Goal: Information Seeking & Learning: Compare options

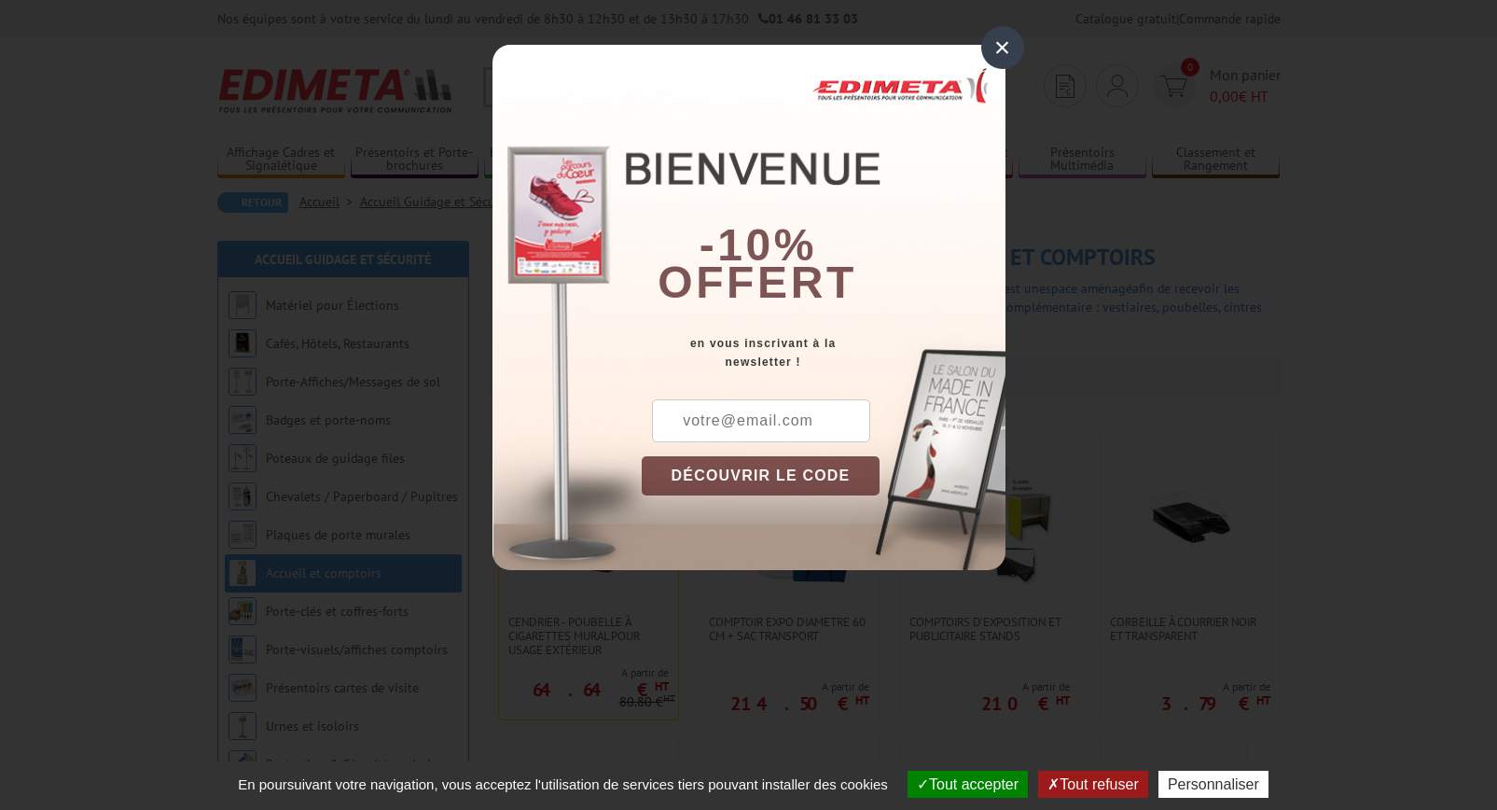
click at [1008, 58] on div "×" at bounding box center [1002, 47] width 43 height 43
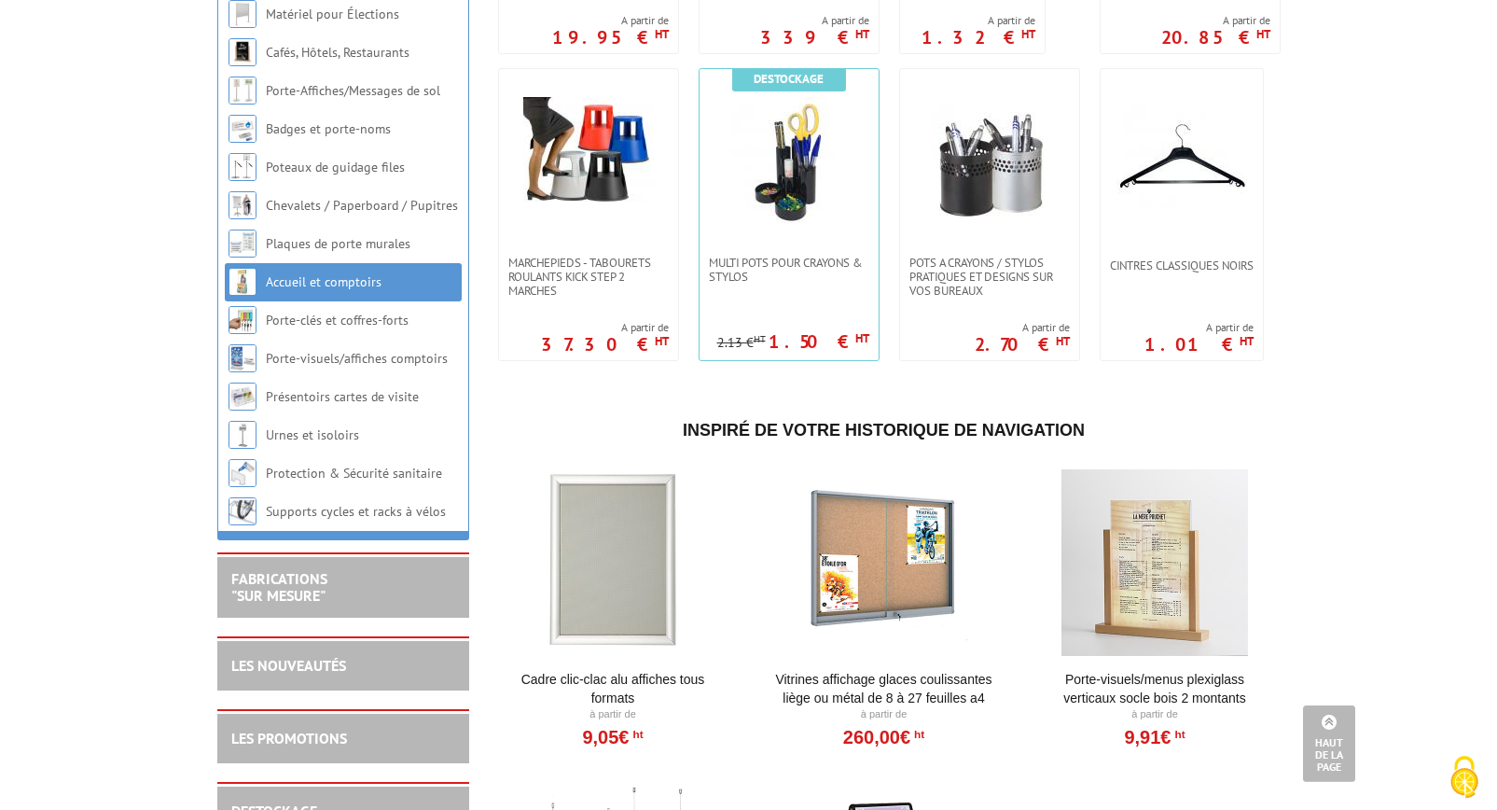
scroll to position [2079, 0]
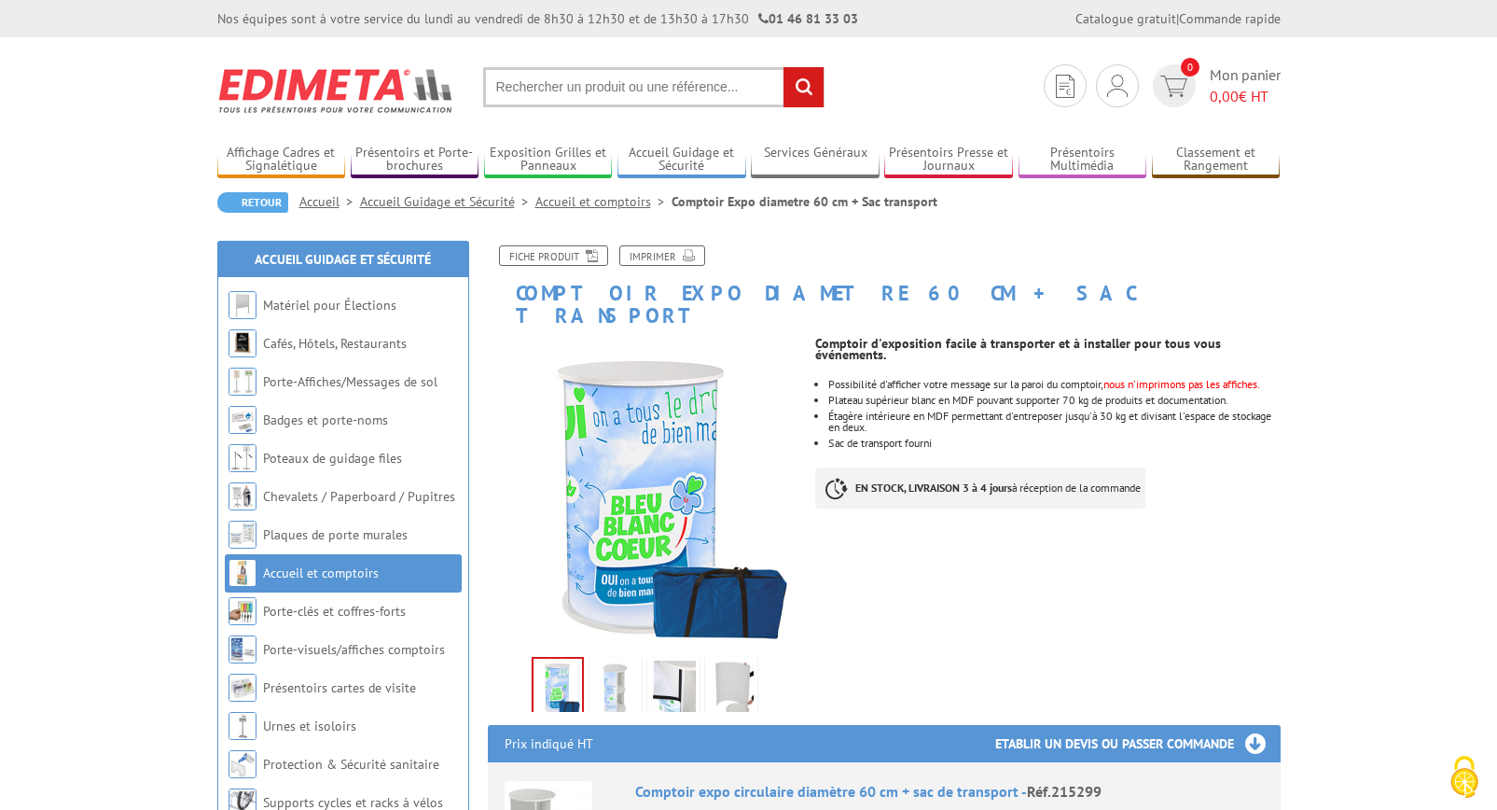
scroll to position [95, 0]
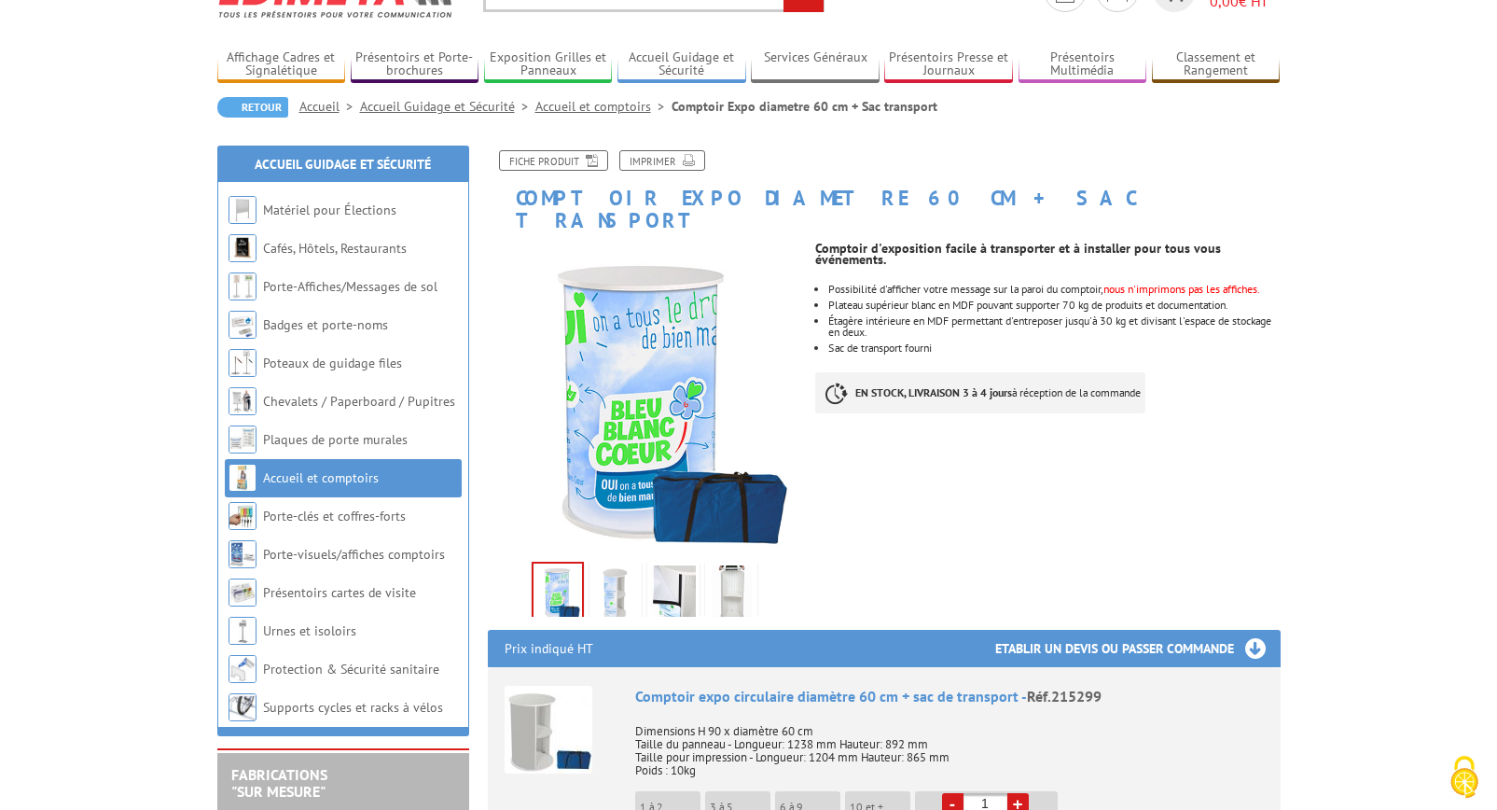
click at [607, 578] on img at bounding box center [615, 594] width 45 height 58
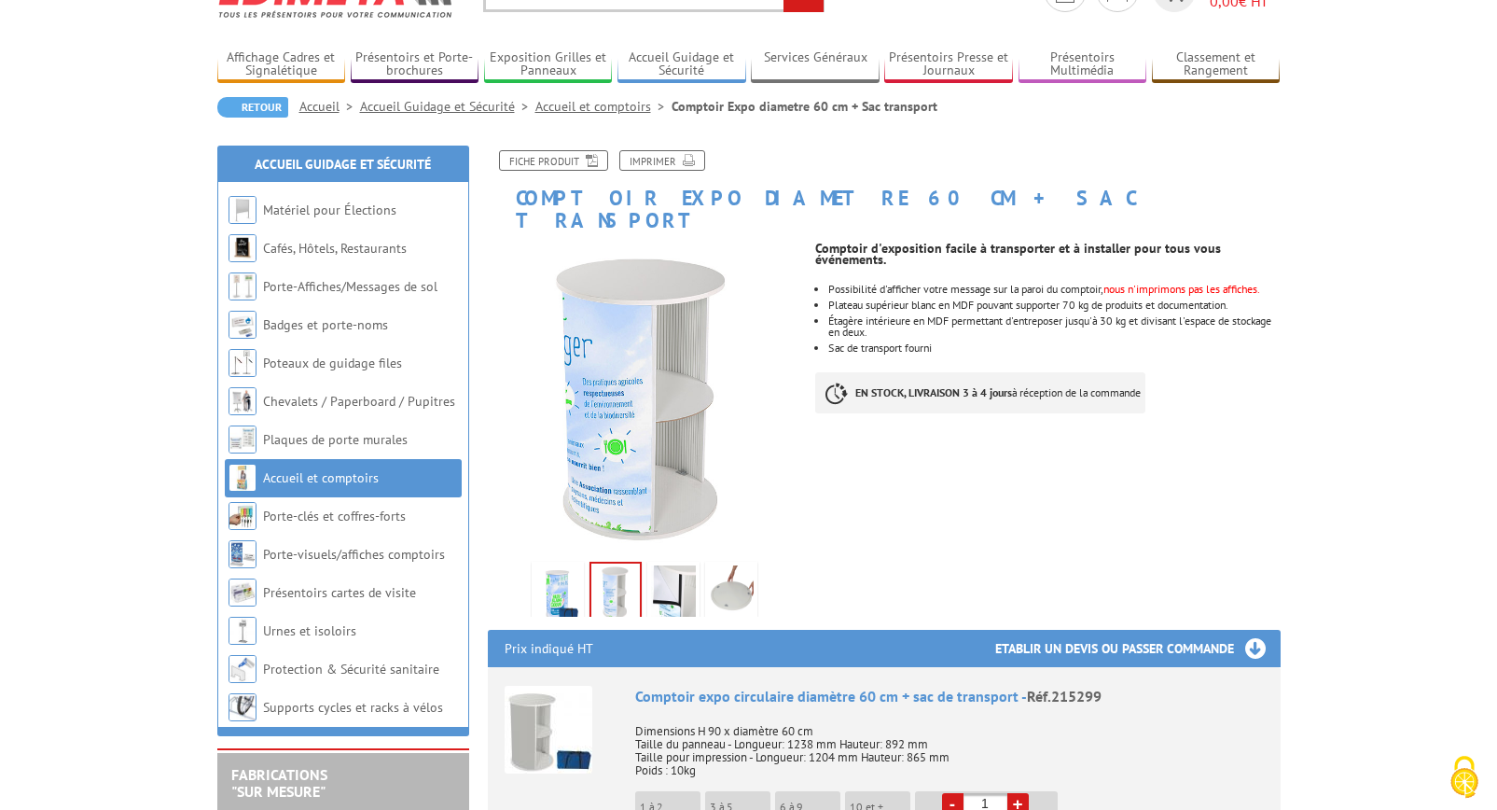
click at [677, 566] on img at bounding box center [673, 594] width 45 height 58
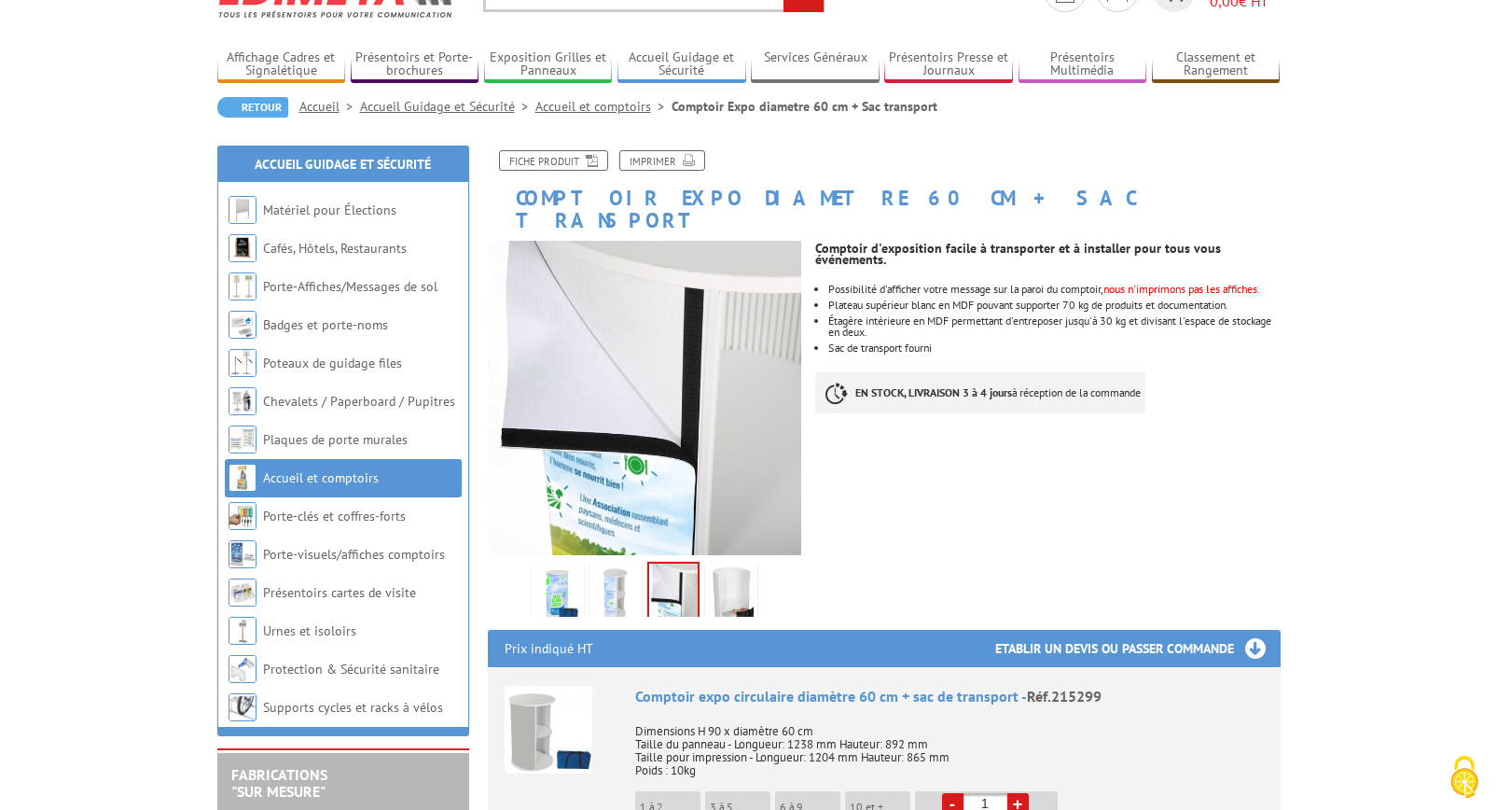
click at [730, 571] on img at bounding box center [731, 594] width 45 height 58
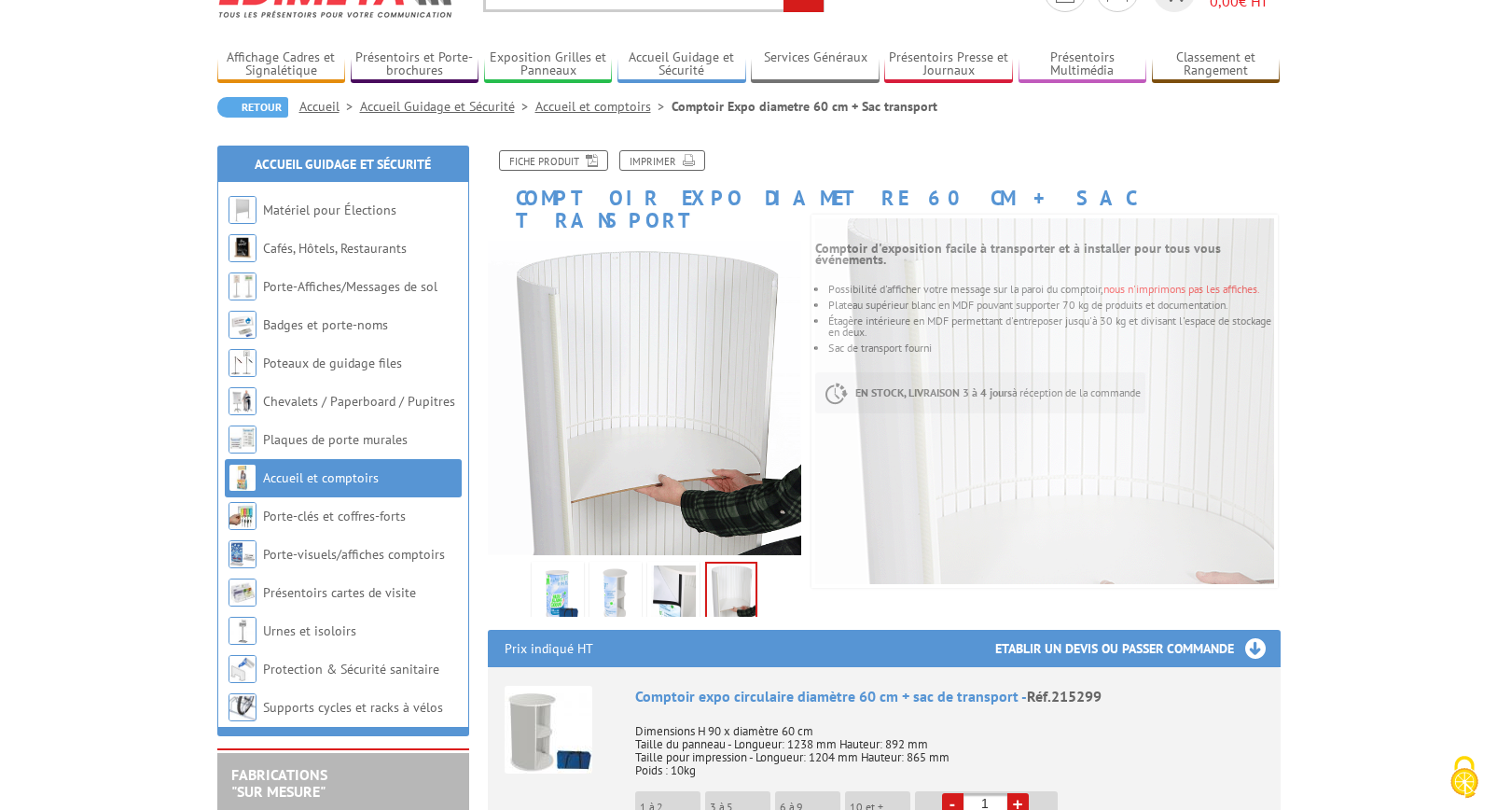
click at [619, 568] on img at bounding box center [615, 594] width 45 height 58
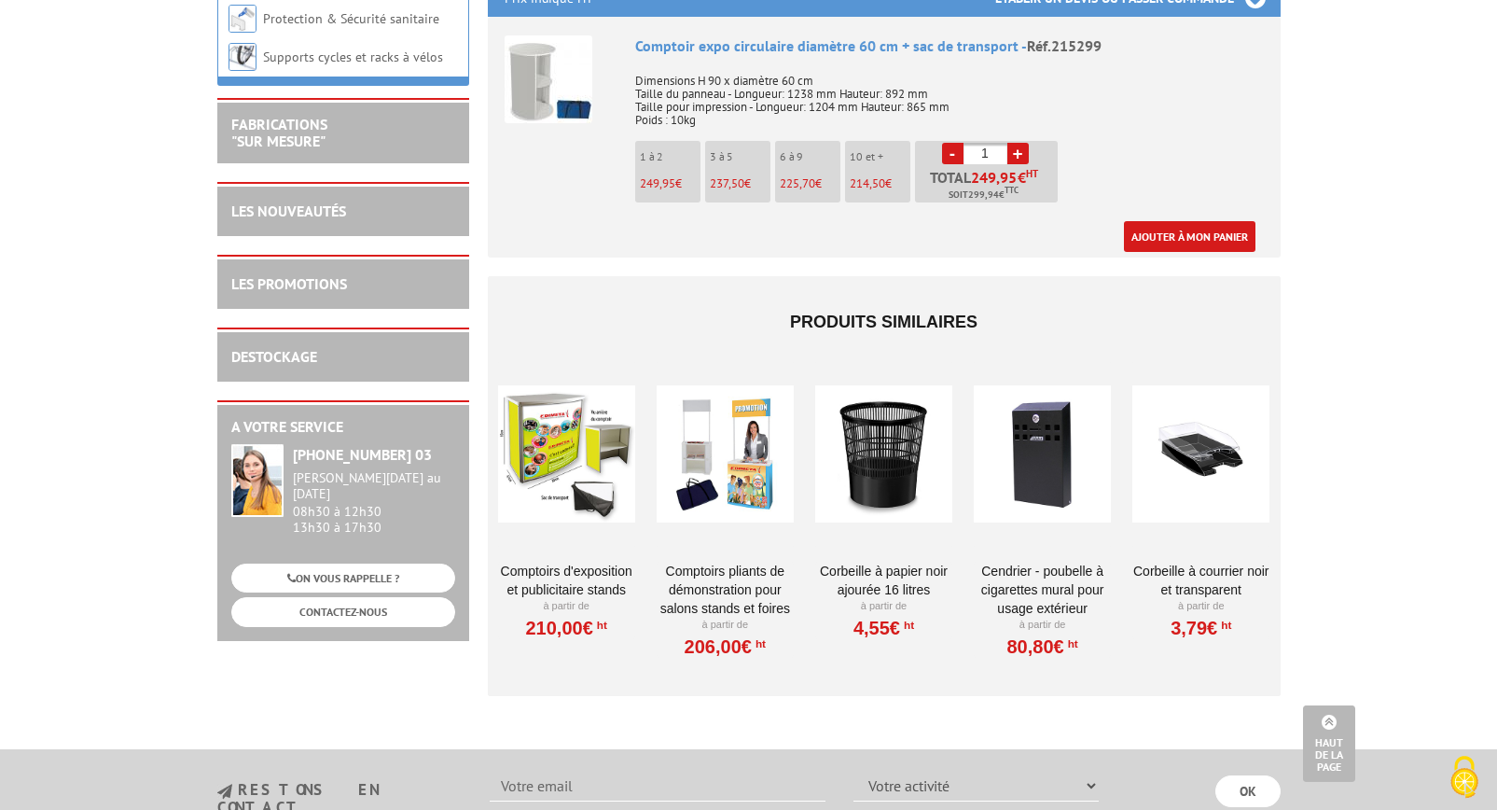
scroll to position [761, 0]
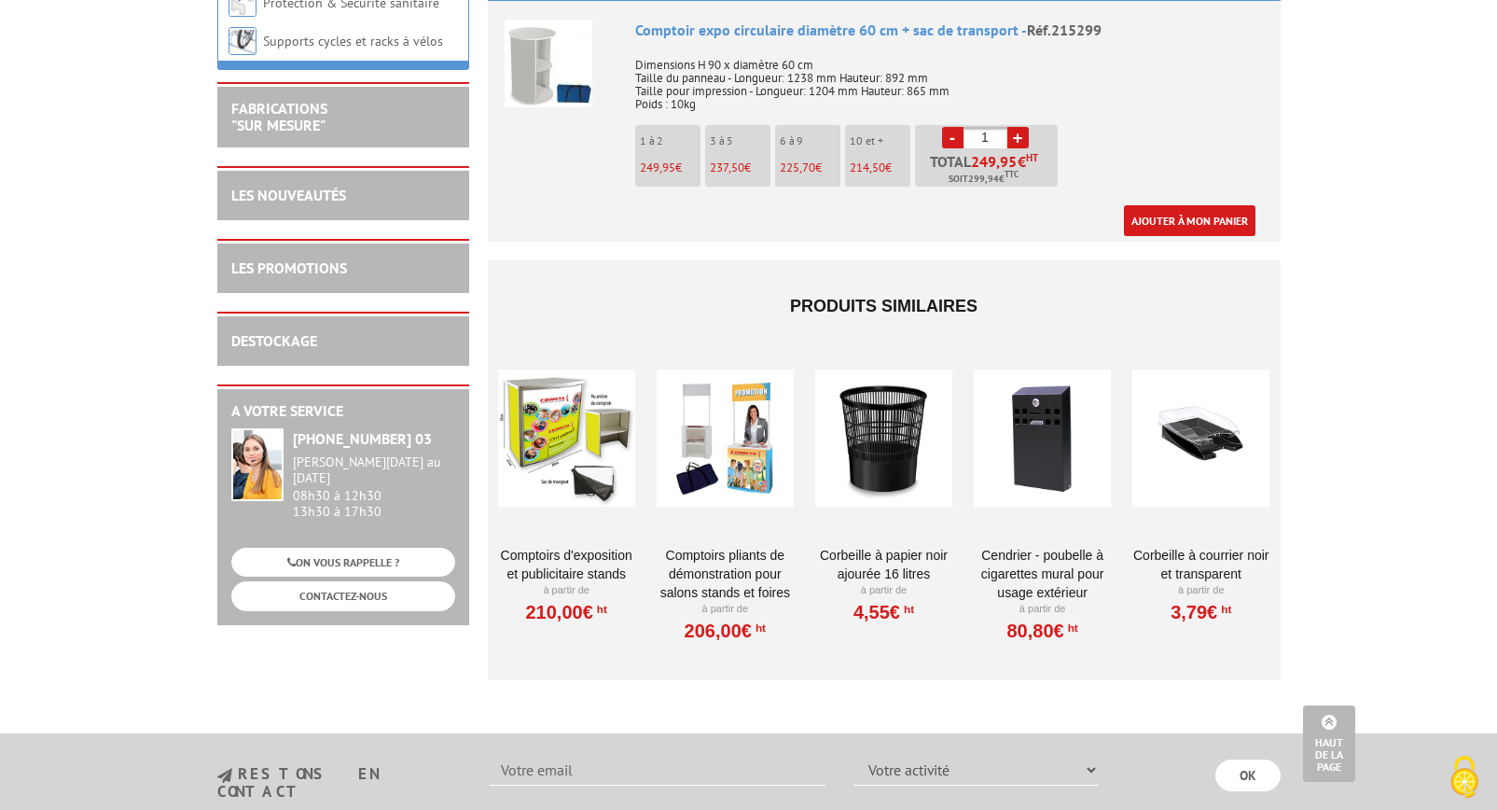
click at [566, 445] on div at bounding box center [566, 438] width 137 height 187
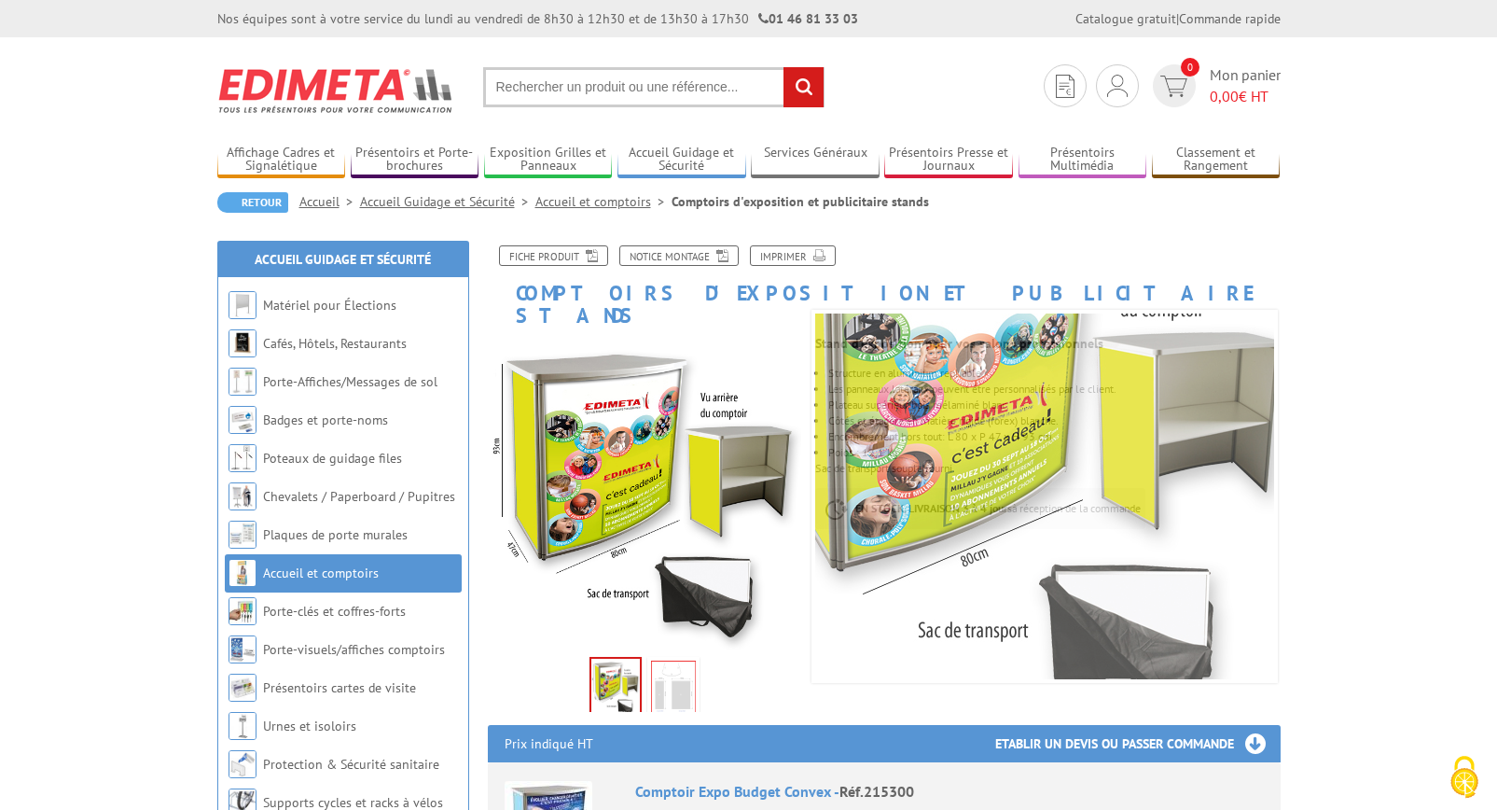
click at [674, 675] on img at bounding box center [673, 690] width 45 height 58
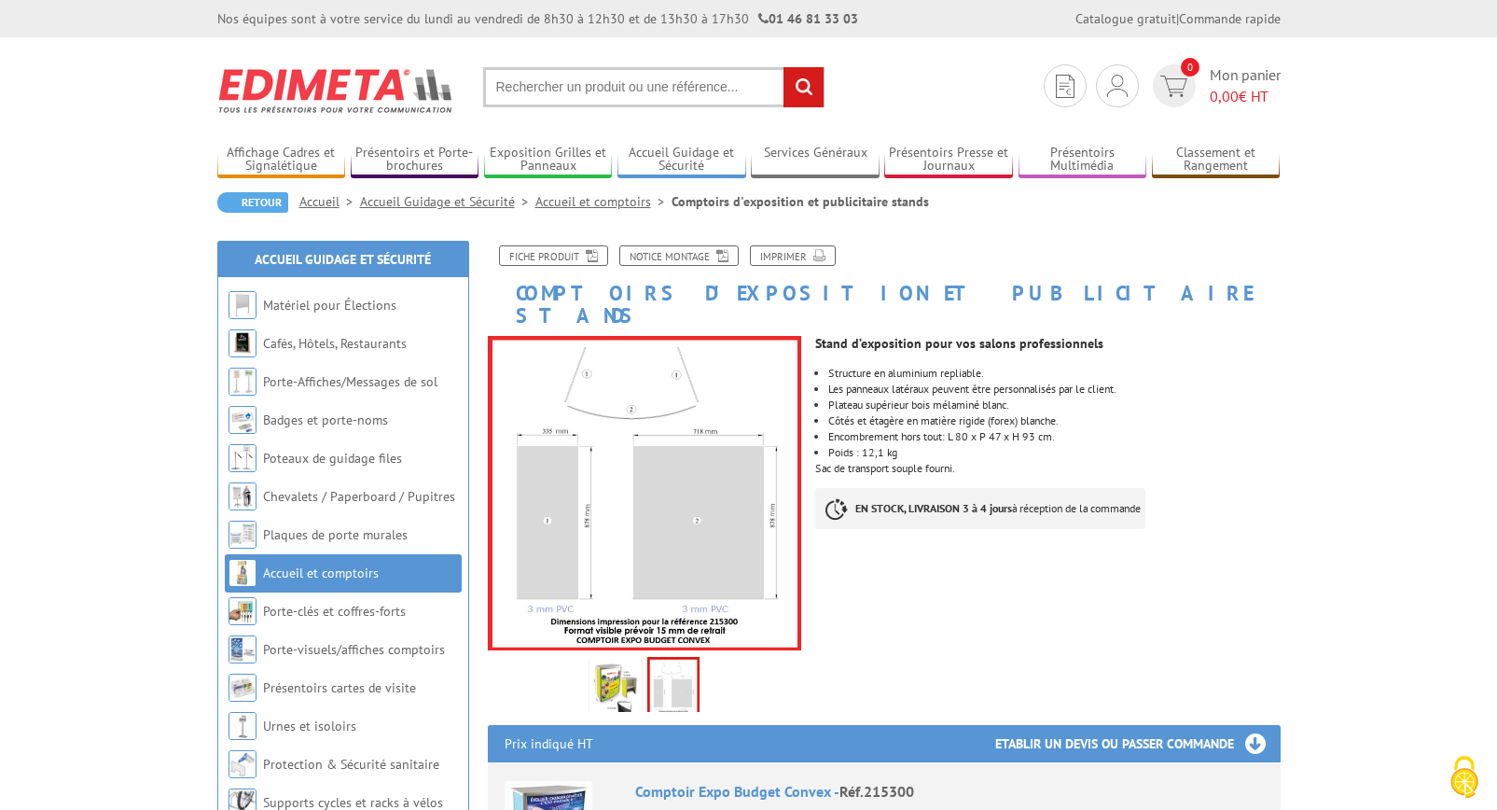
click at [615, 661] on img at bounding box center [615, 690] width 45 height 58
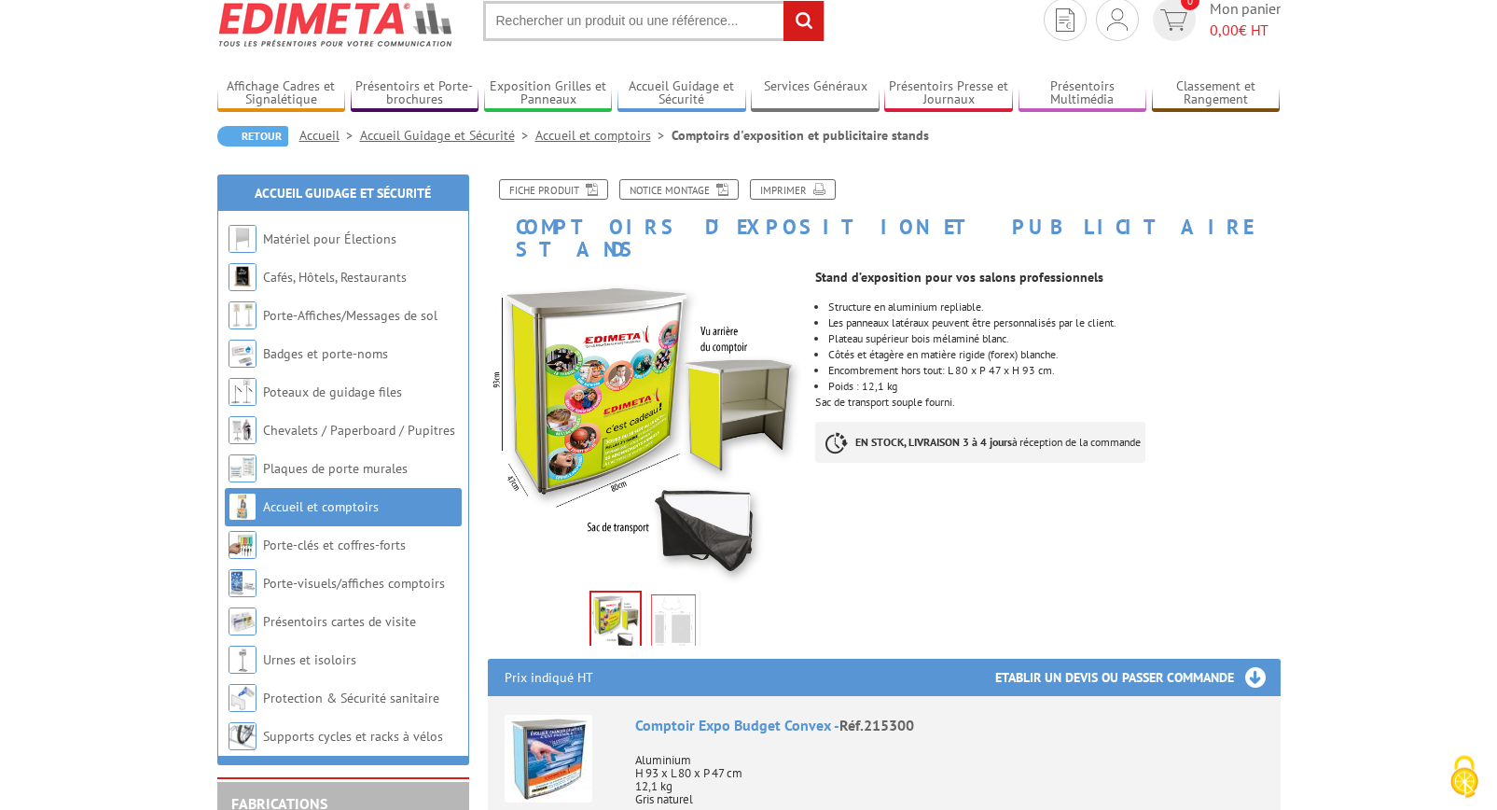
scroll to position [95, 0]
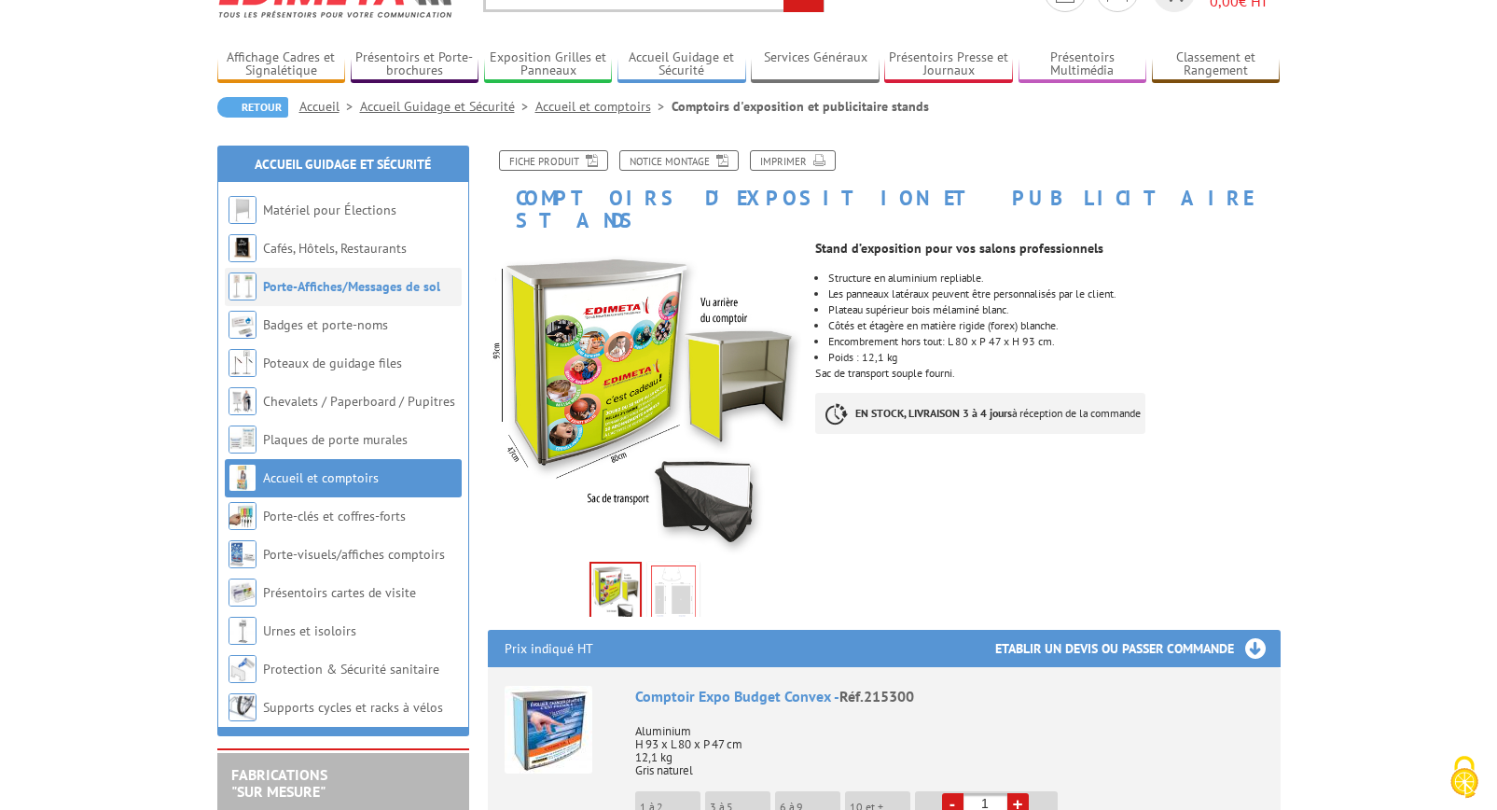
click at [408, 294] on link "Porte-Affiches/Messages de sol" at bounding box center [351, 286] width 177 height 17
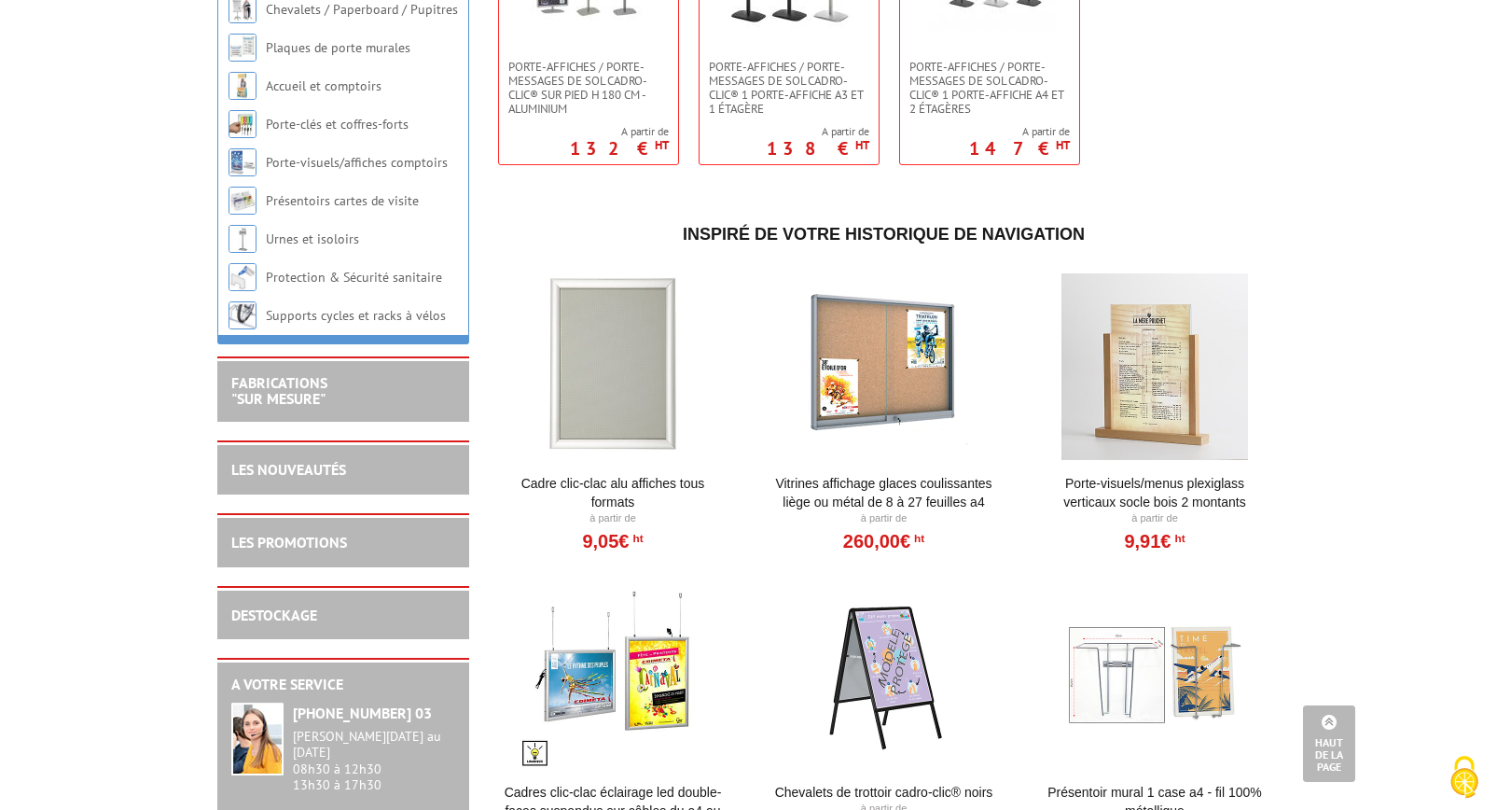
scroll to position [1142, 0]
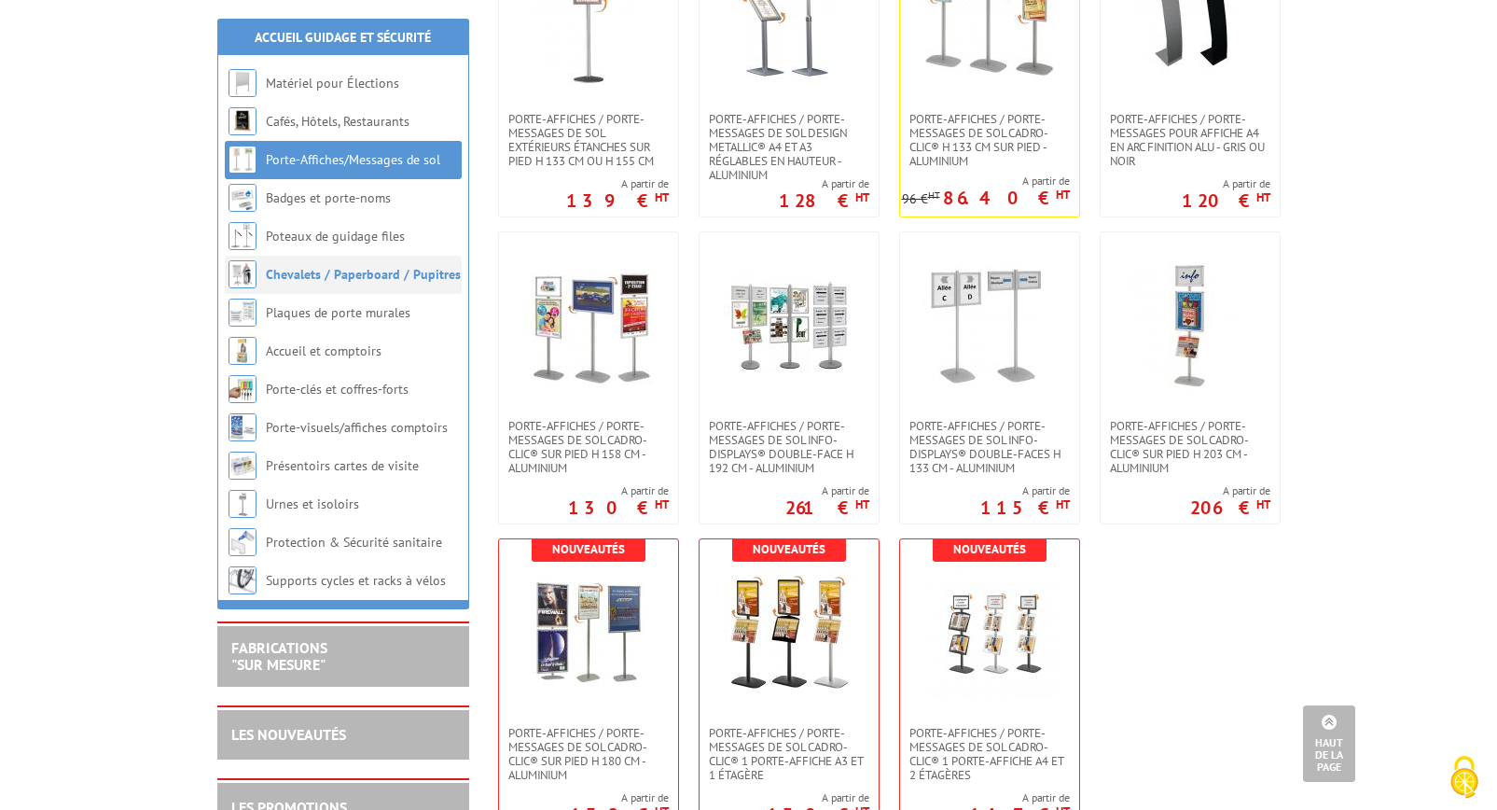
click at [367, 277] on link "Chevalets / Paperboard / Pupitres" at bounding box center [363, 274] width 195 height 17
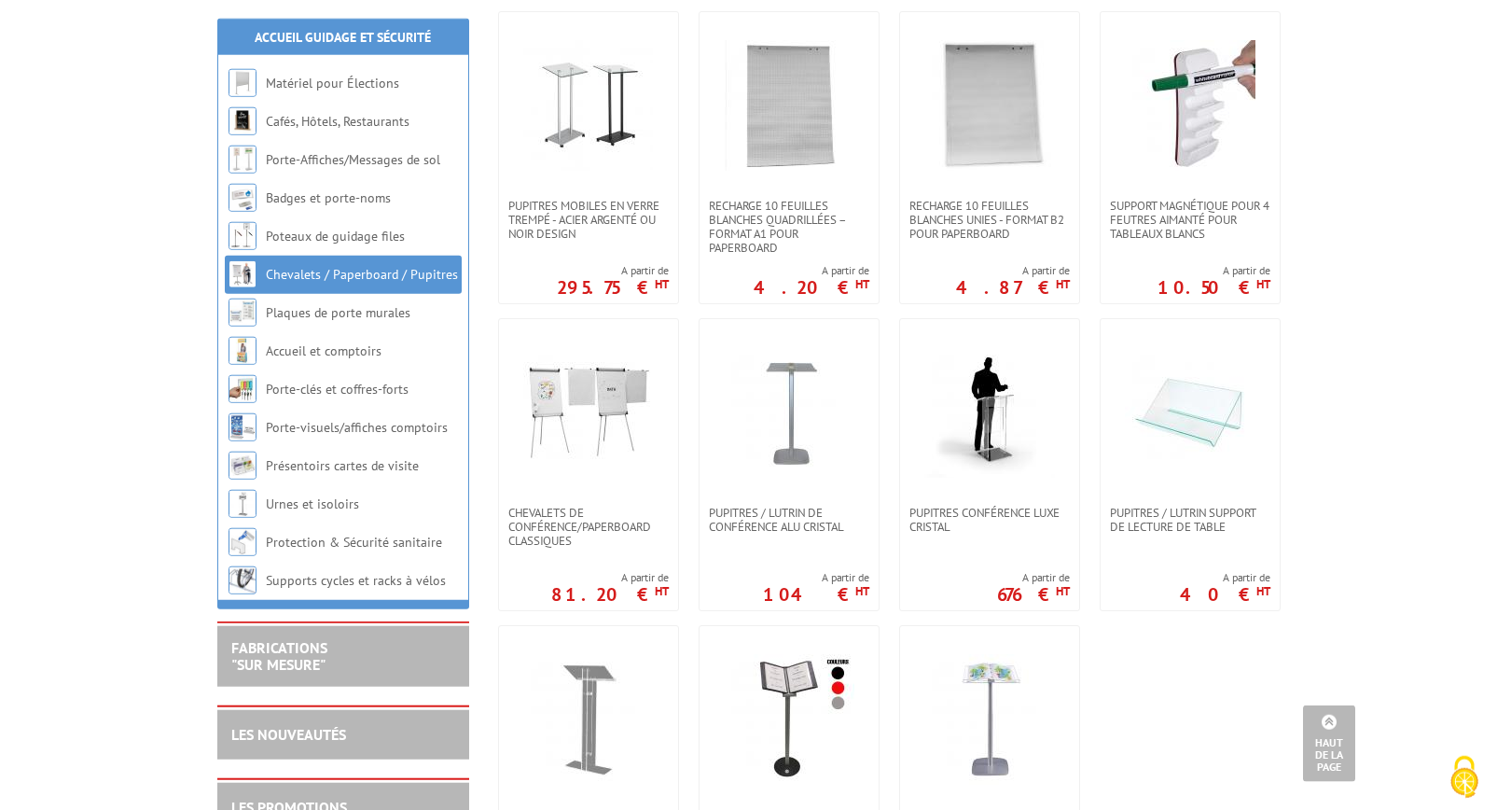
scroll to position [1332, 0]
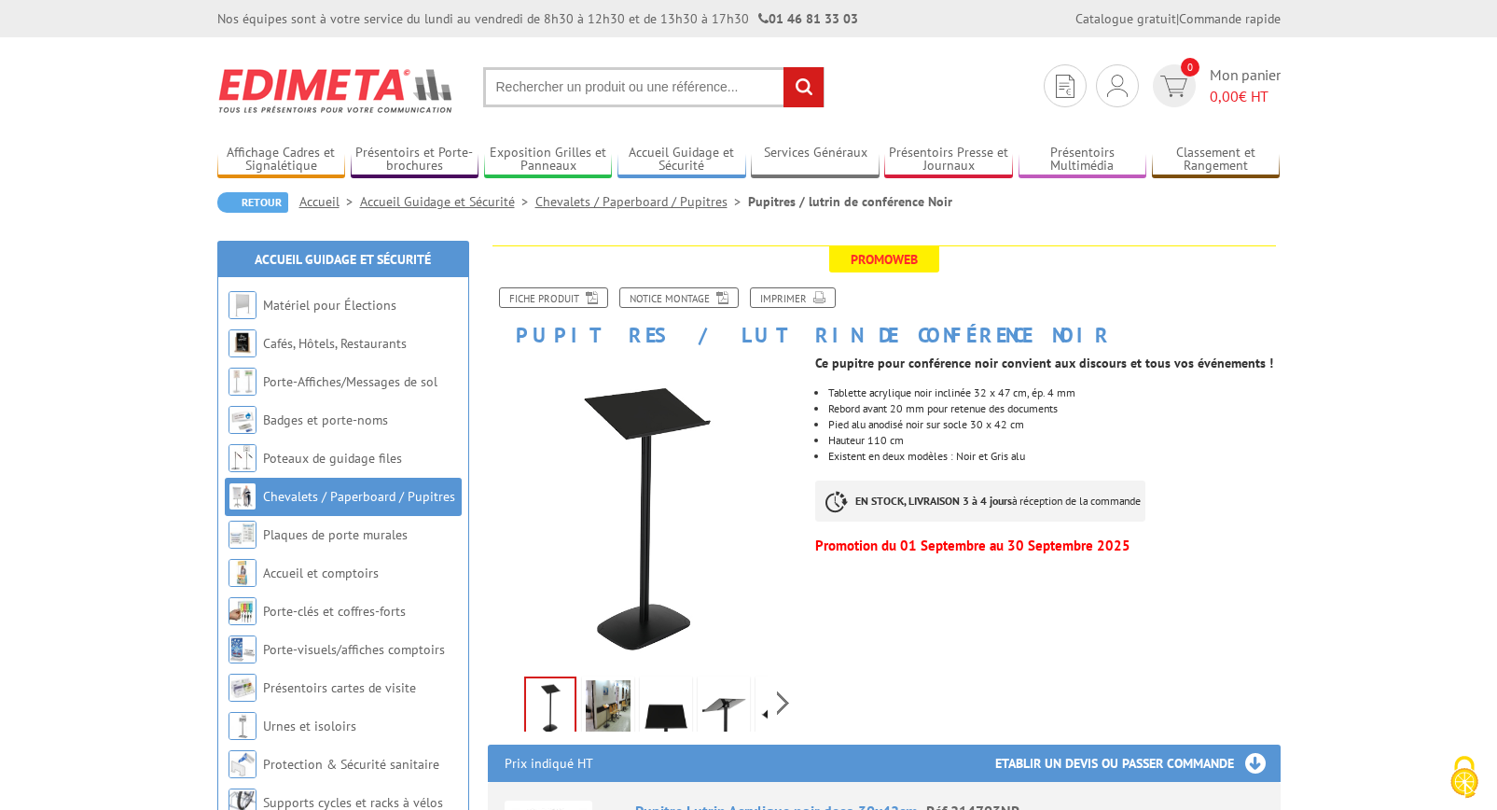
click at [605, 712] on img at bounding box center [608, 709] width 45 height 58
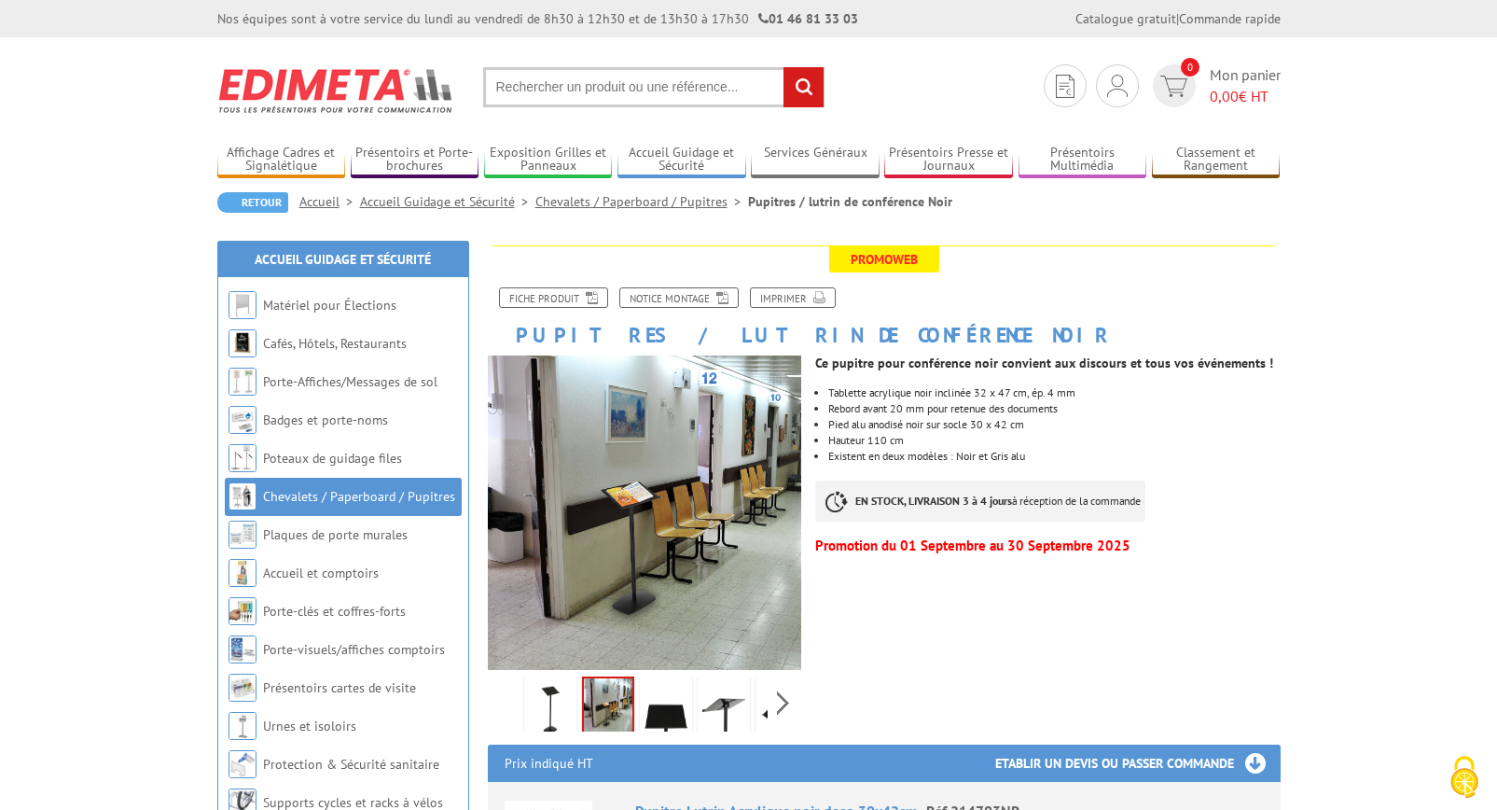
click at [680, 700] on img at bounding box center [666, 709] width 45 height 58
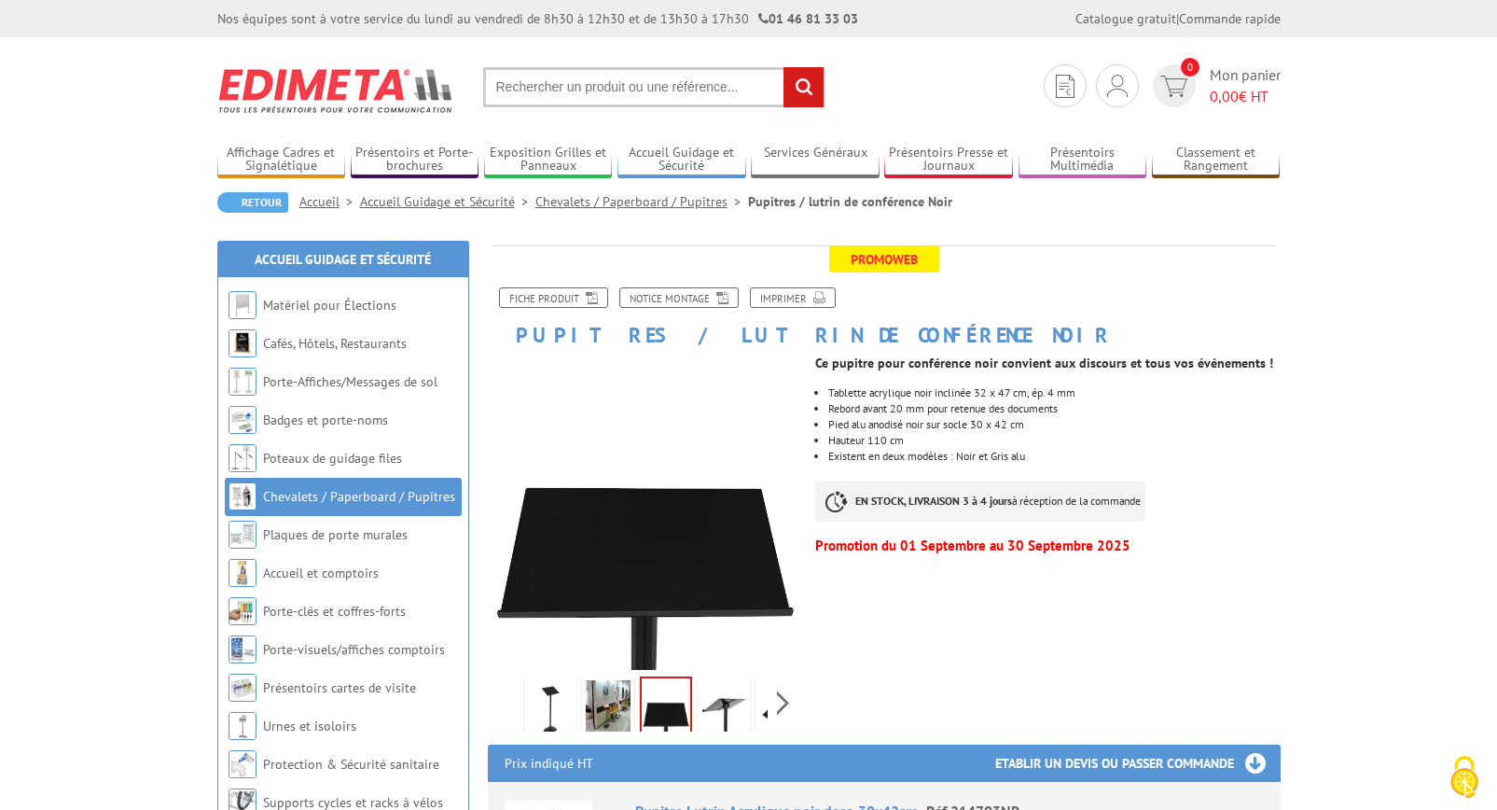
click at [732, 717] on img at bounding box center [724, 709] width 45 height 58
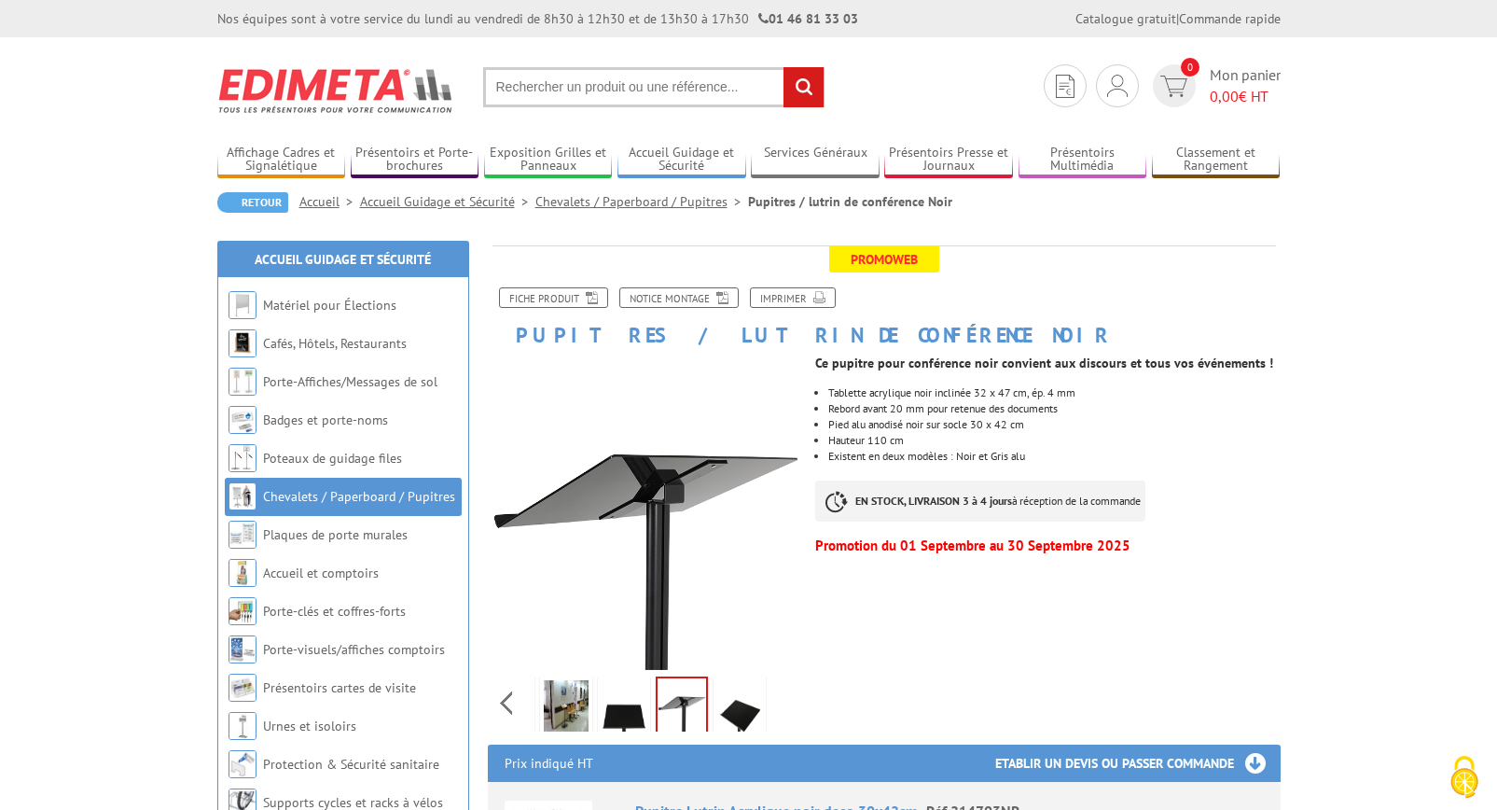
click at [785, 705] on div "Previous Next" at bounding box center [645, 702] width 314 height 65
click at [748, 719] on img at bounding box center [739, 709] width 45 height 58
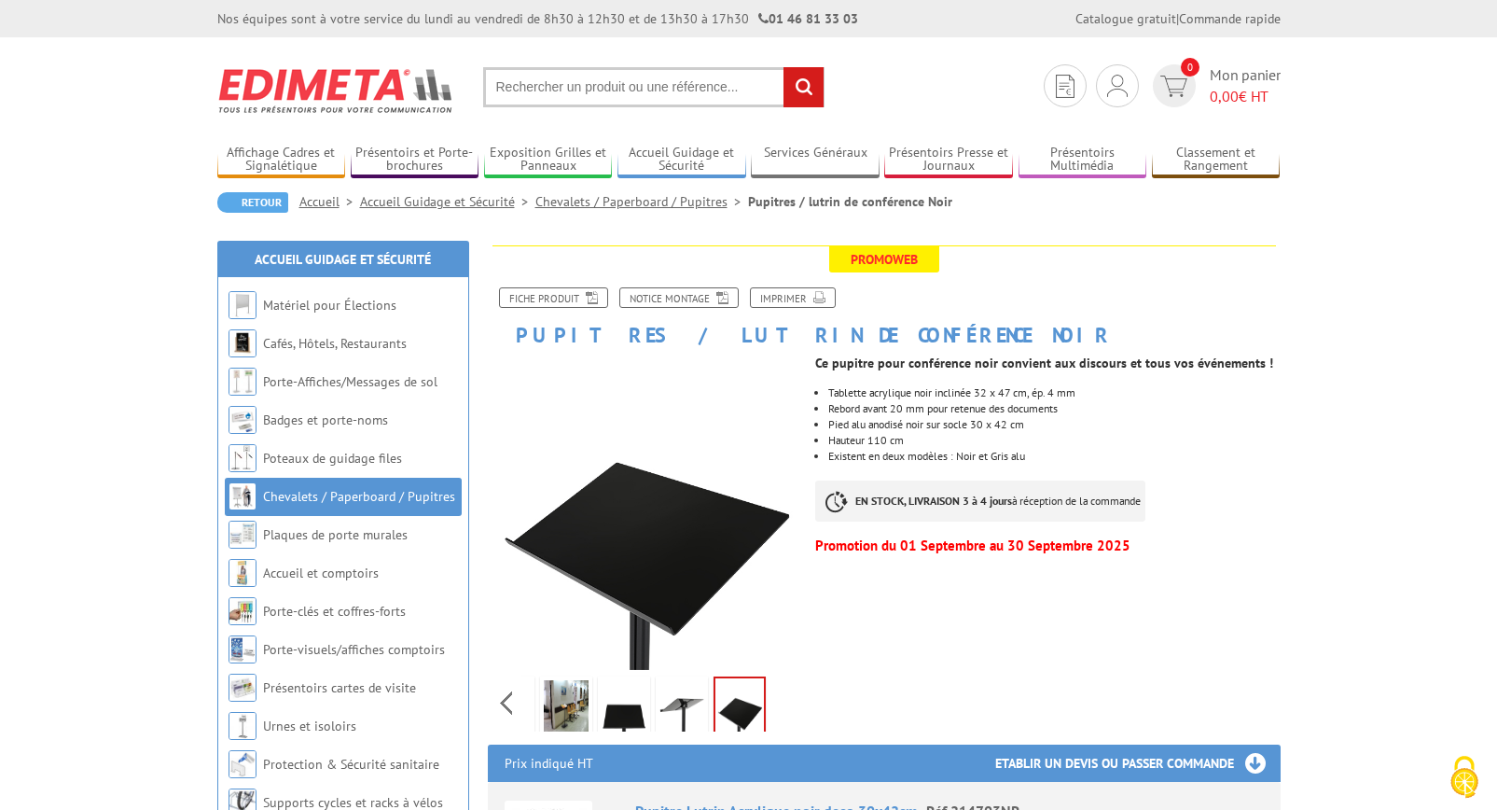
click at [571, 703] on img at bounding box center [566, 709] width 45 height 58
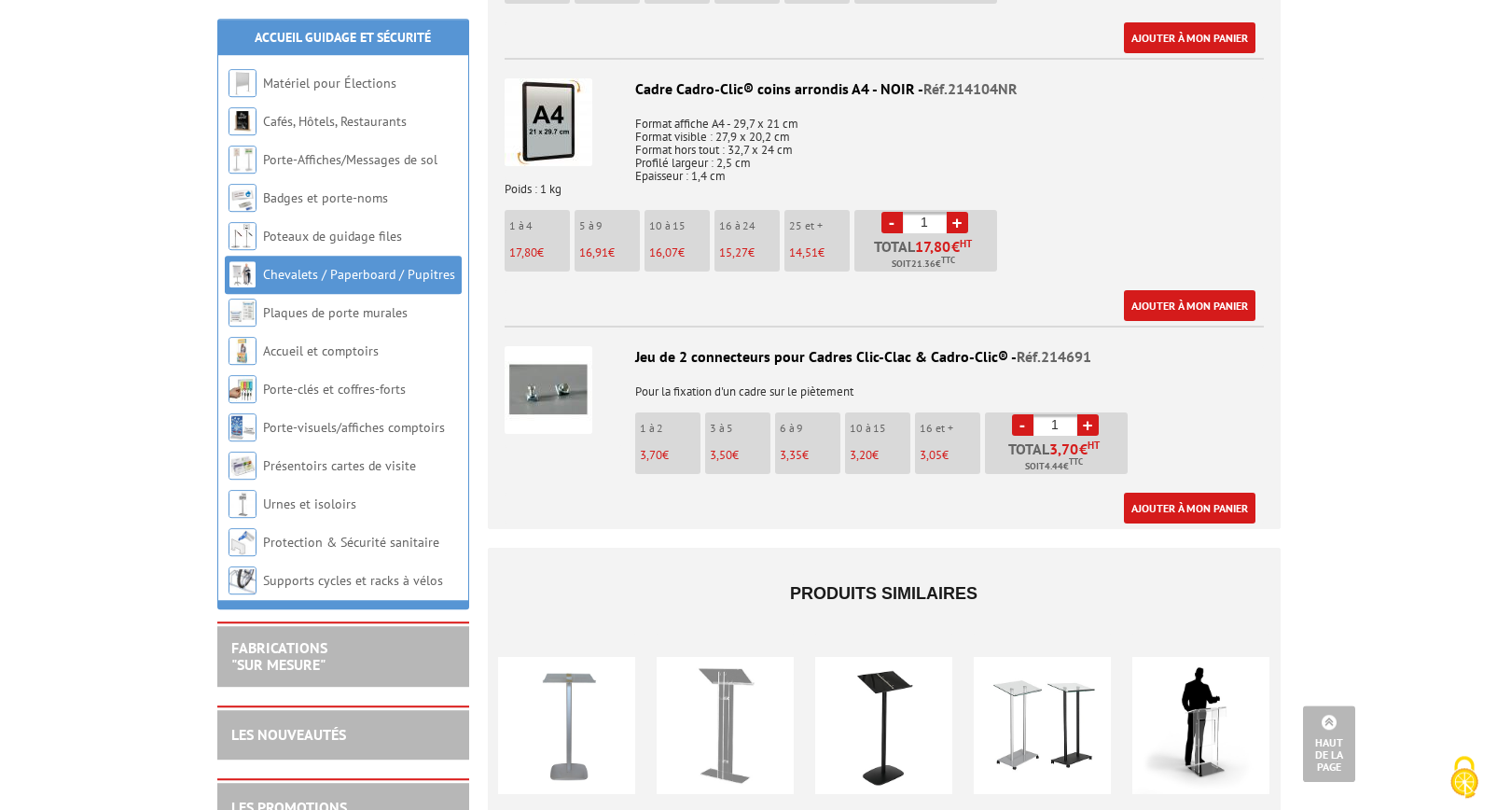
scroll to position [2189, 0]
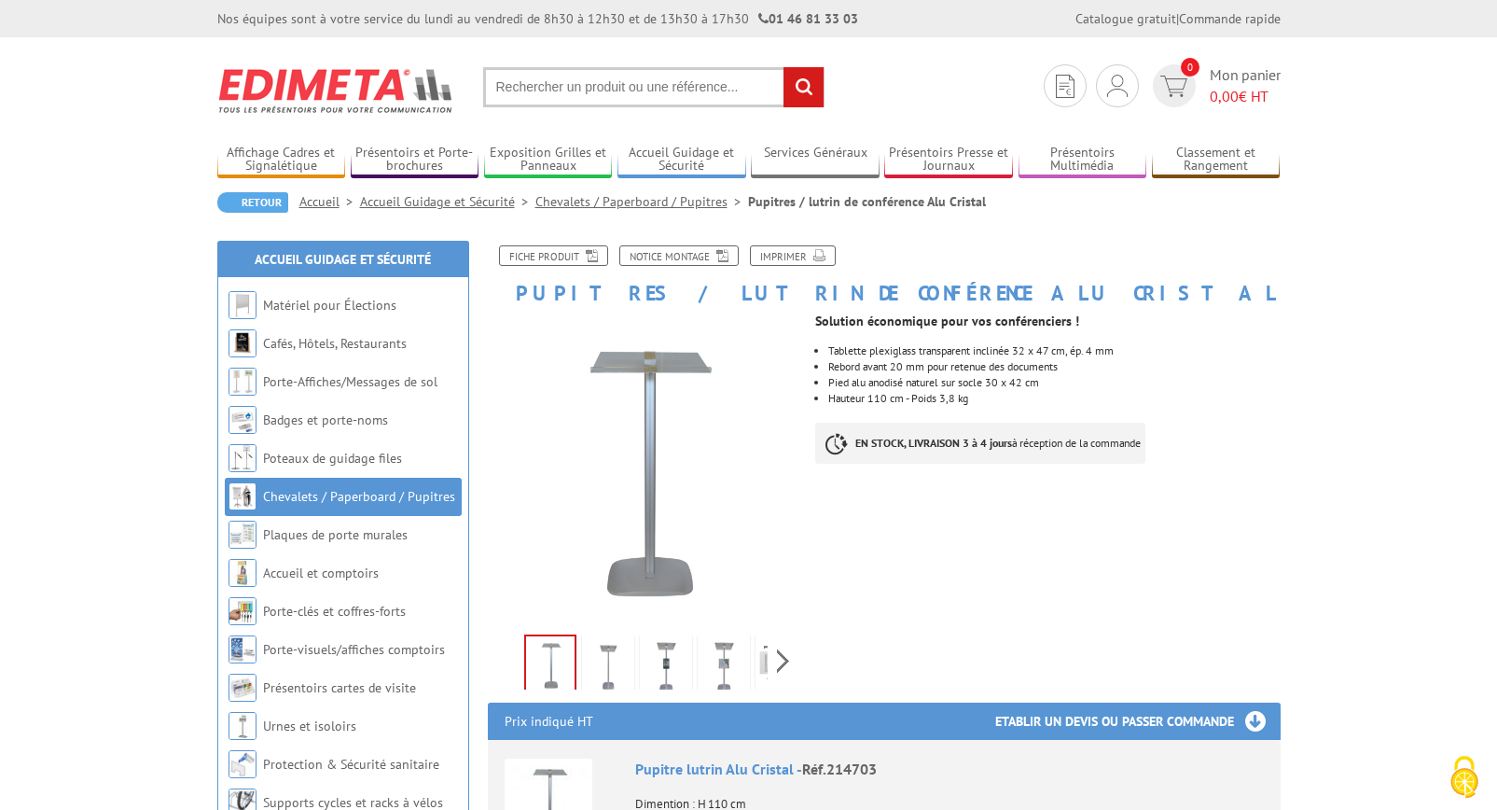
click at [612, 674] on img at bounding box center [608, 667] width 45 height 58
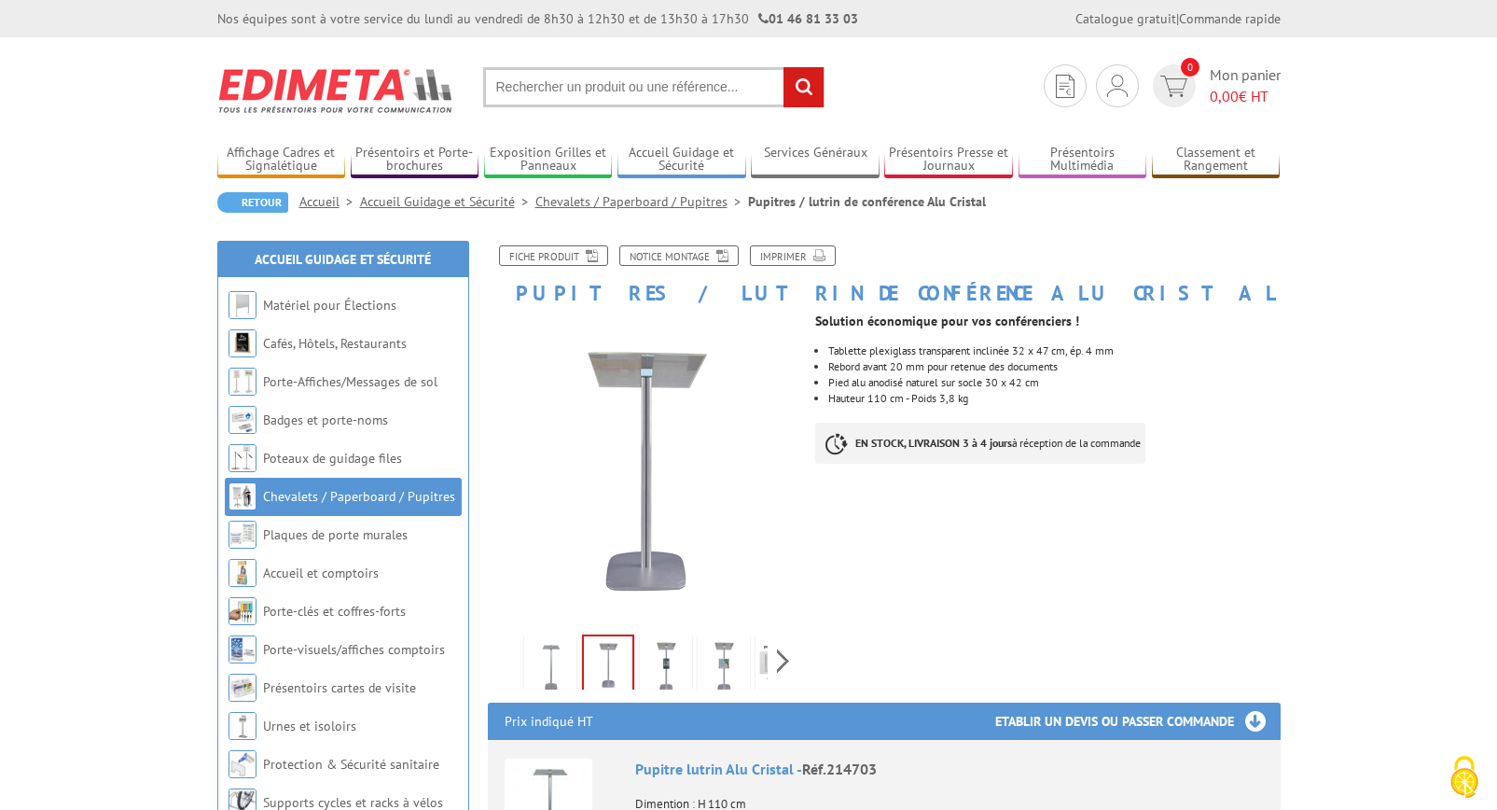
click at [657, 662] on img at bounding box center [666, 667] width 45 height 58
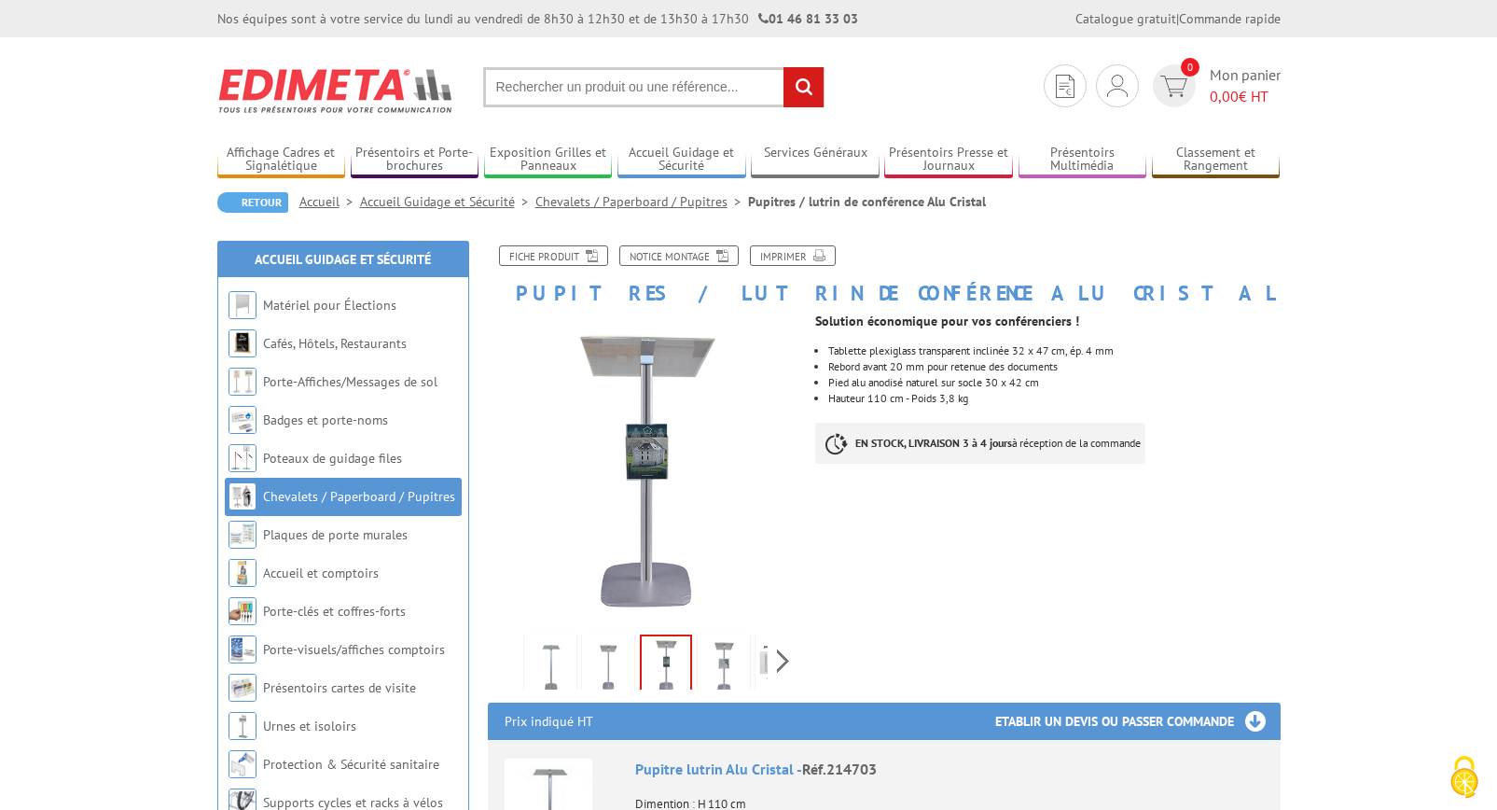
click at [723, 666] on img at bounding box center [724, 667] width 45 height 58
click at [766, 664] on img at bounding box center [781, 667] width 45 height 58
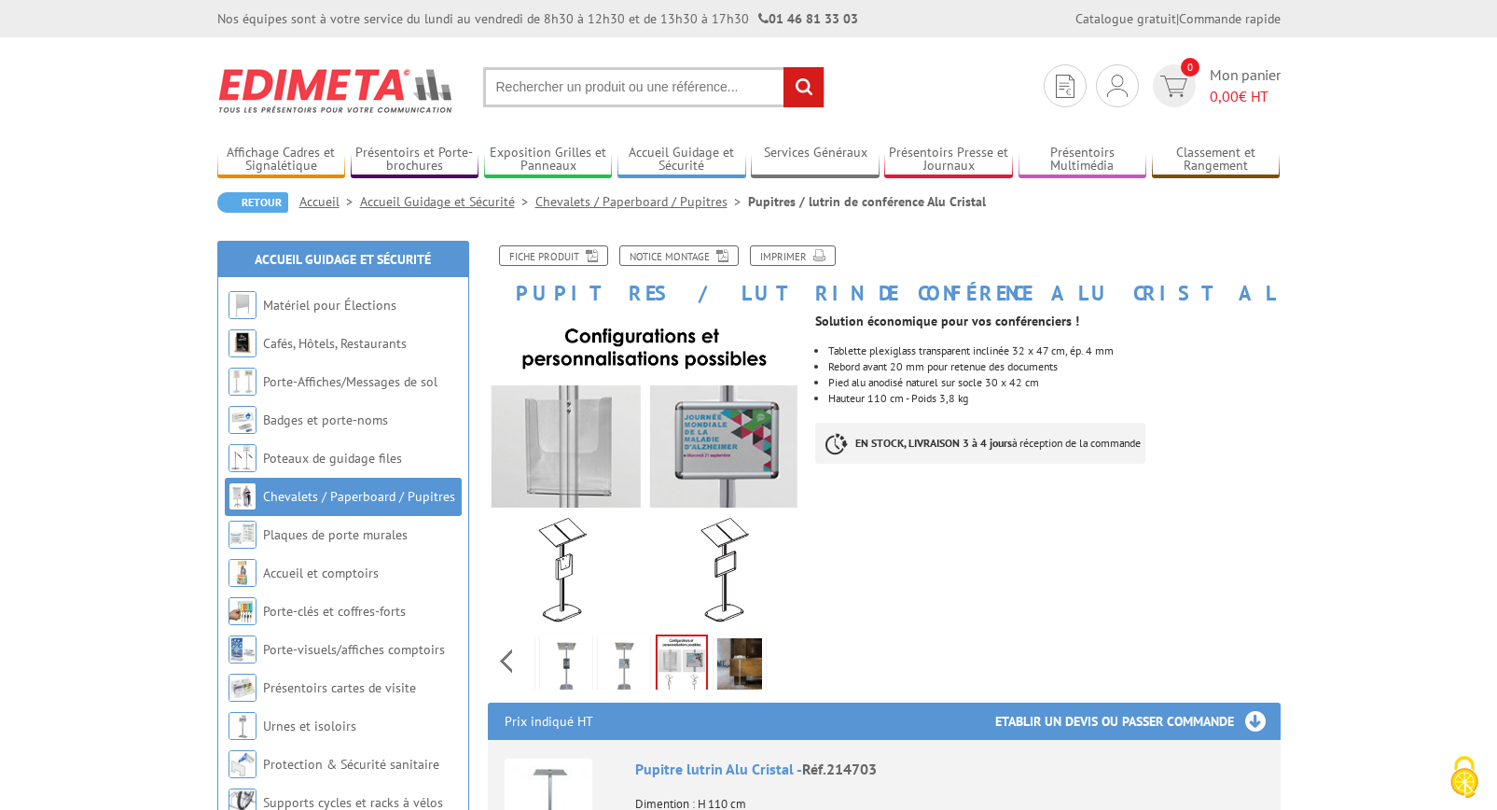
click at [742, 658] on img at bounding box center [739, 667] width 45 height 58
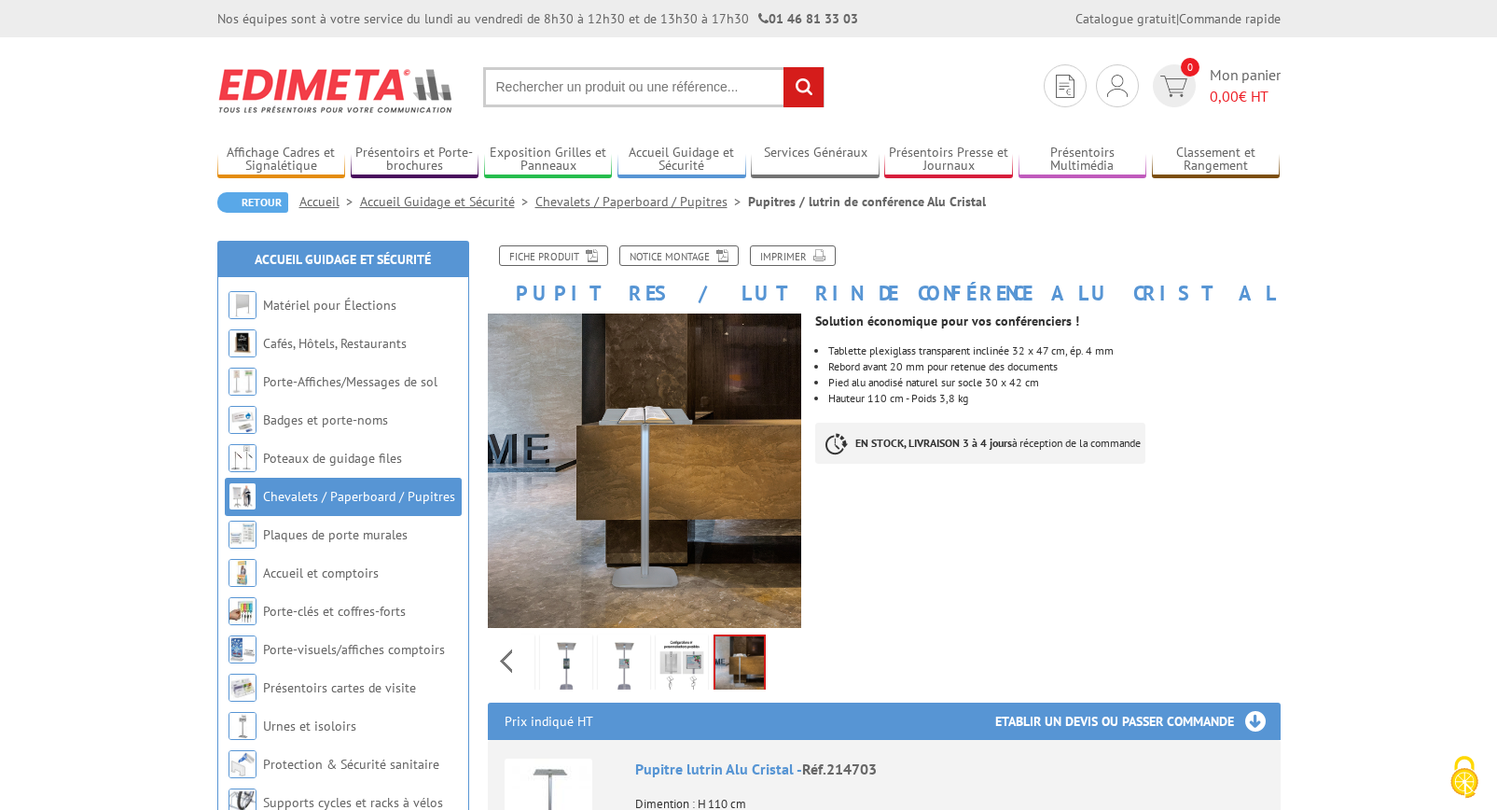
click at [567, 654] on img at bounding box center [566, 667] width 45 height 58
